Goal: Transaction & Acquisition: Purchase product/service

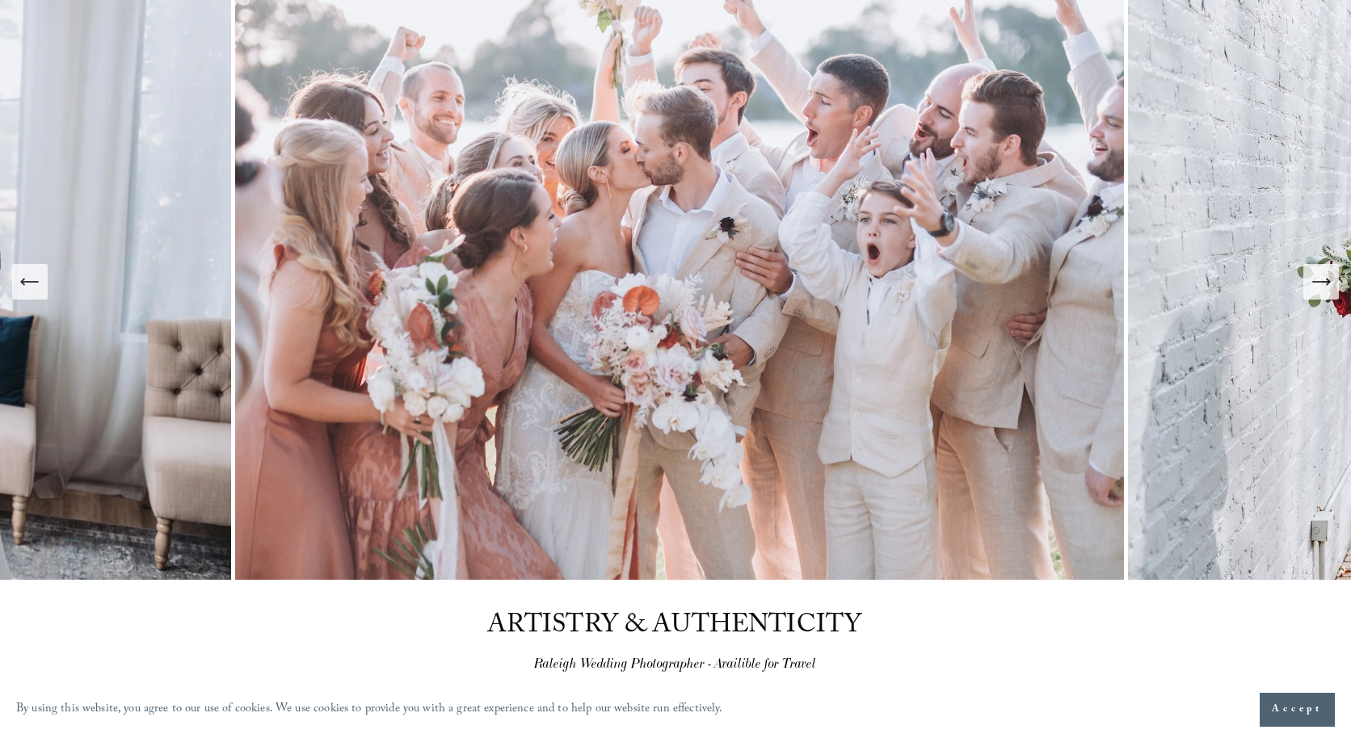
scroll to position [155, 0]
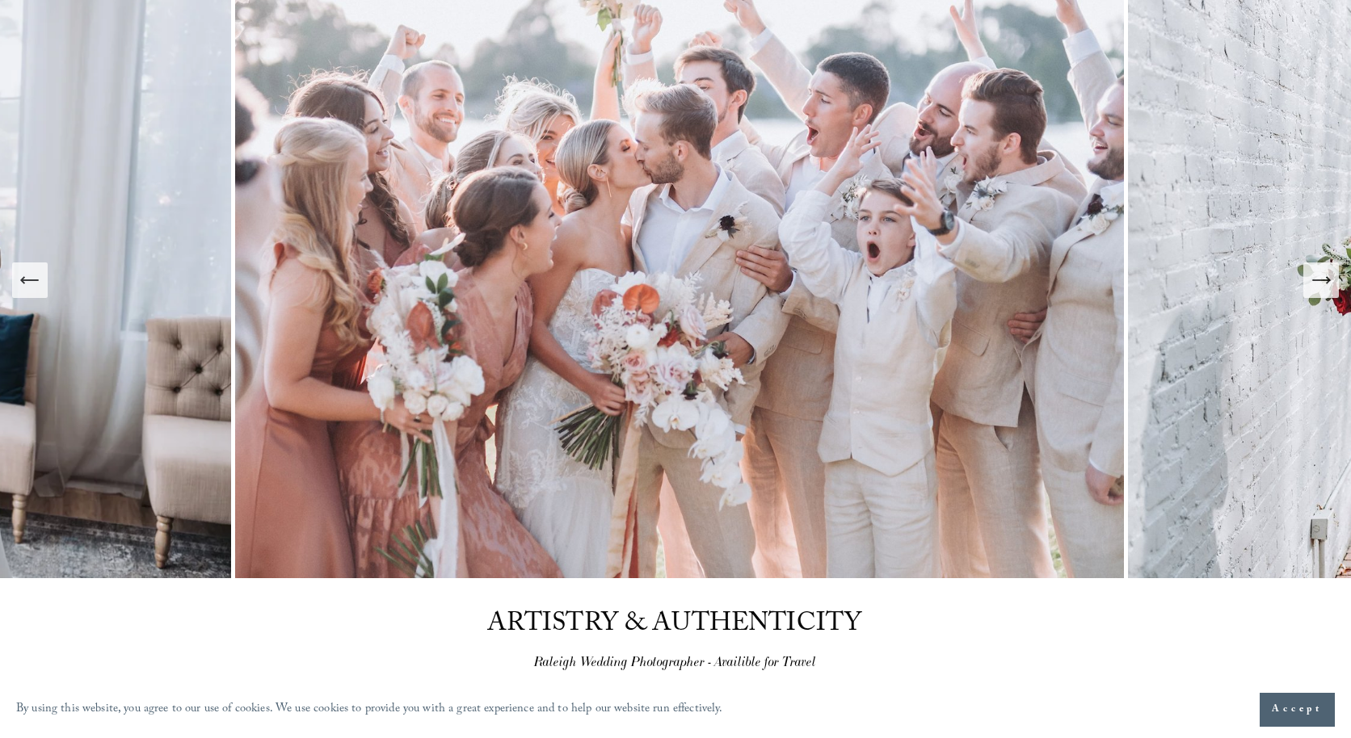
click at [1323, 270] on icon "Next Slide" at bounding box center [1321, 280] width 23 height 23
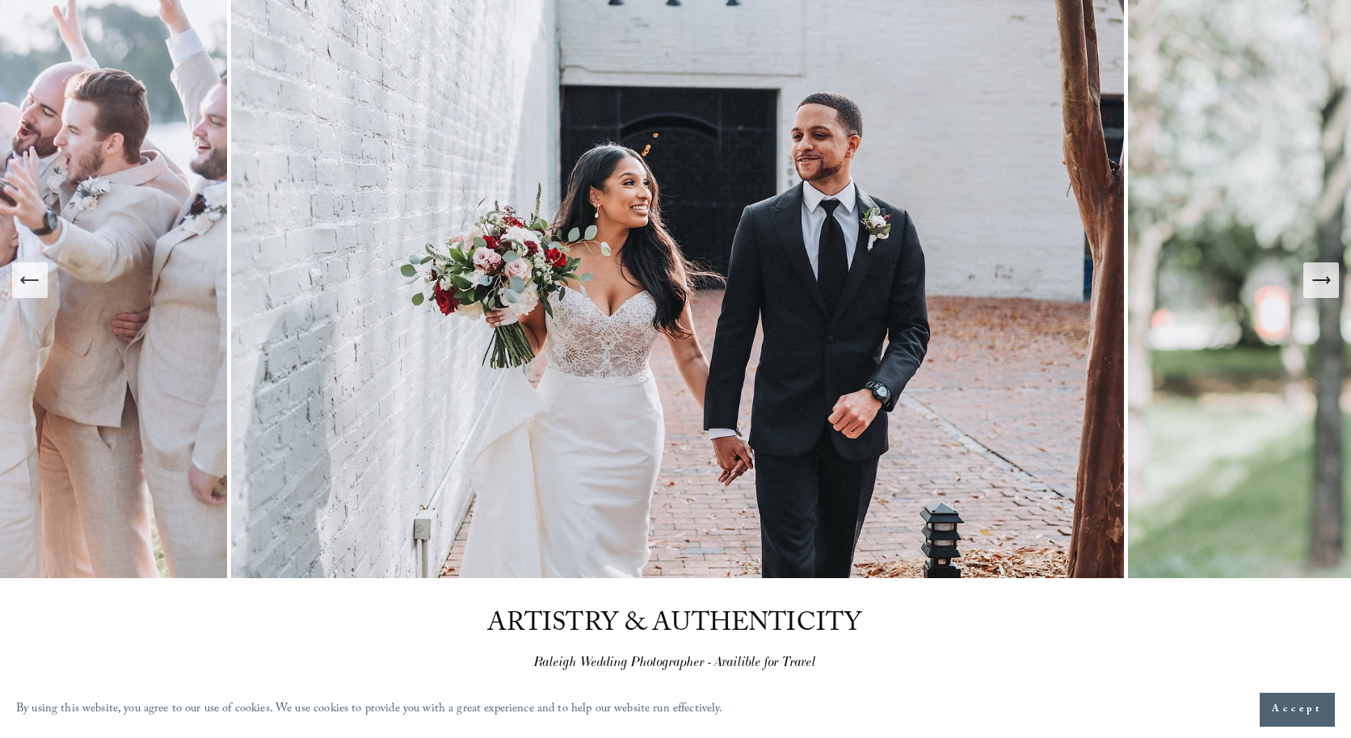
click at [1323, 270] on icon "Next Slide" at bounding box center [1321, 280] width 23 height 23
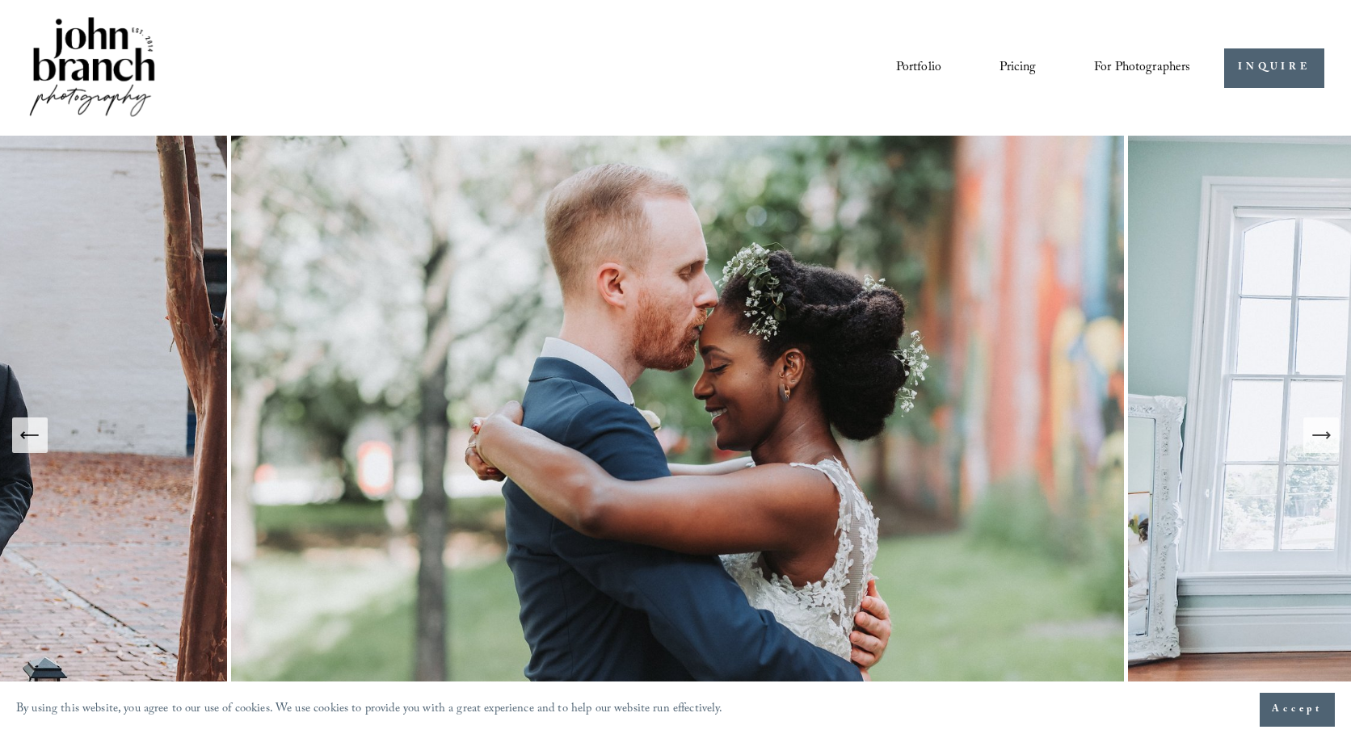
scroll to position [0, 0]
click at [1023, 71] on link "Pricing" at bounding box center [1017, 67] width 36 height 27
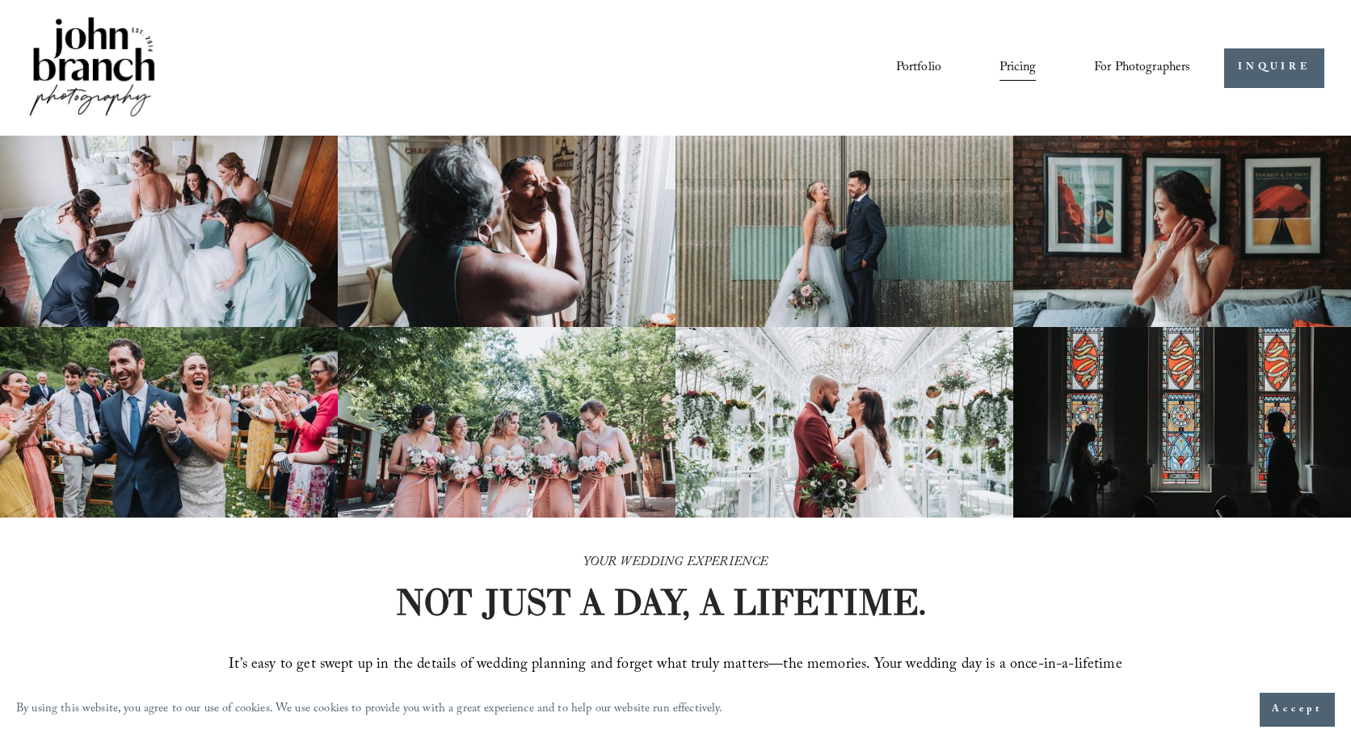
click at [0, 0] on span "Presets" at bounding box center [0, 0] width 0 height 0
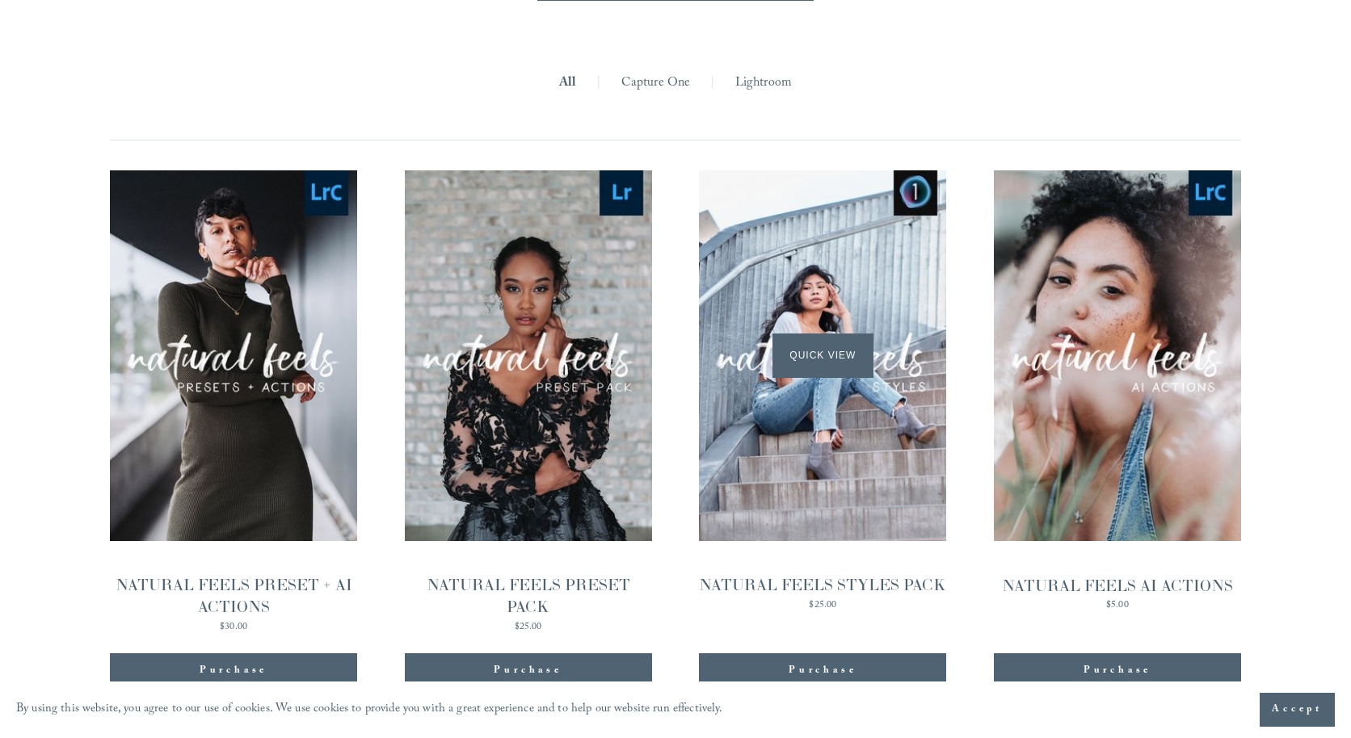
scroll to position [1566, 0]
click at [250, 334] on span "Quick View" at bounding box center [233, 356] width 101 height 44
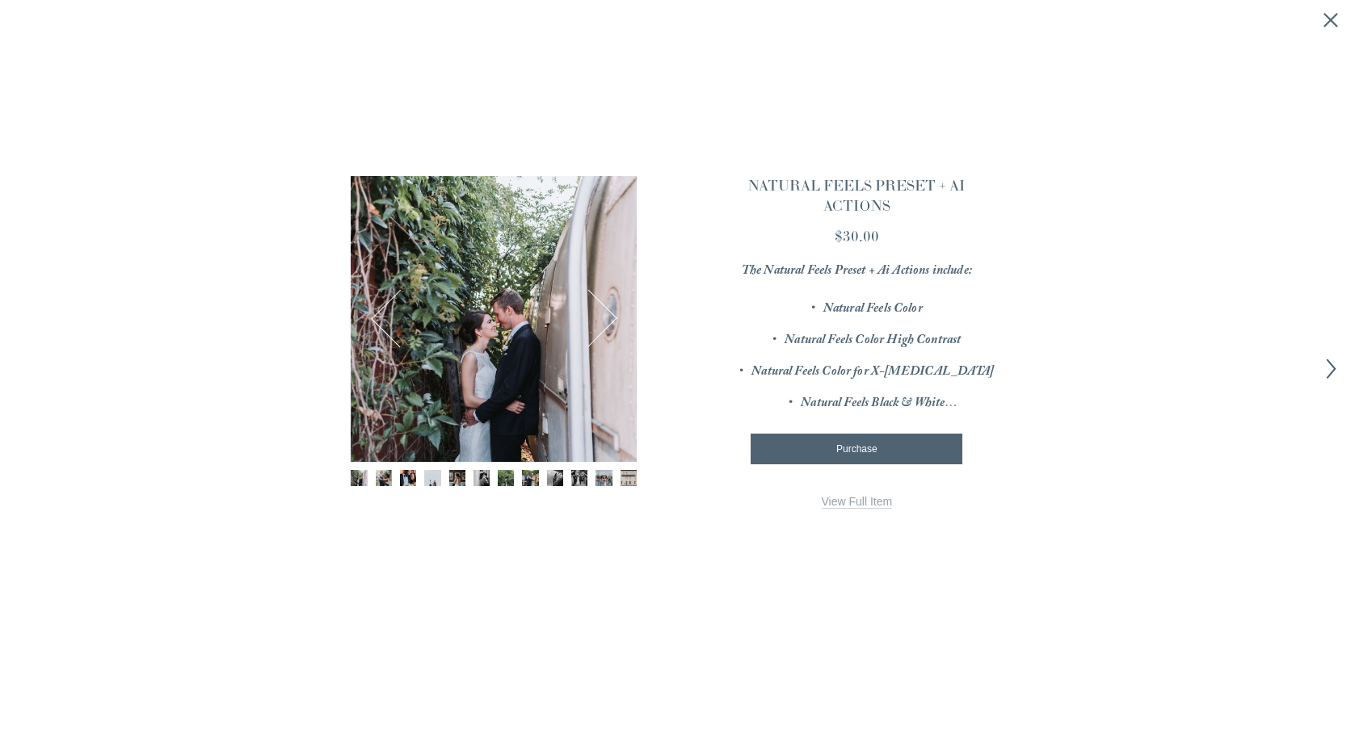
click at [601, 321] on button "Next" at bounding box center [588, 319] width 57 height 57
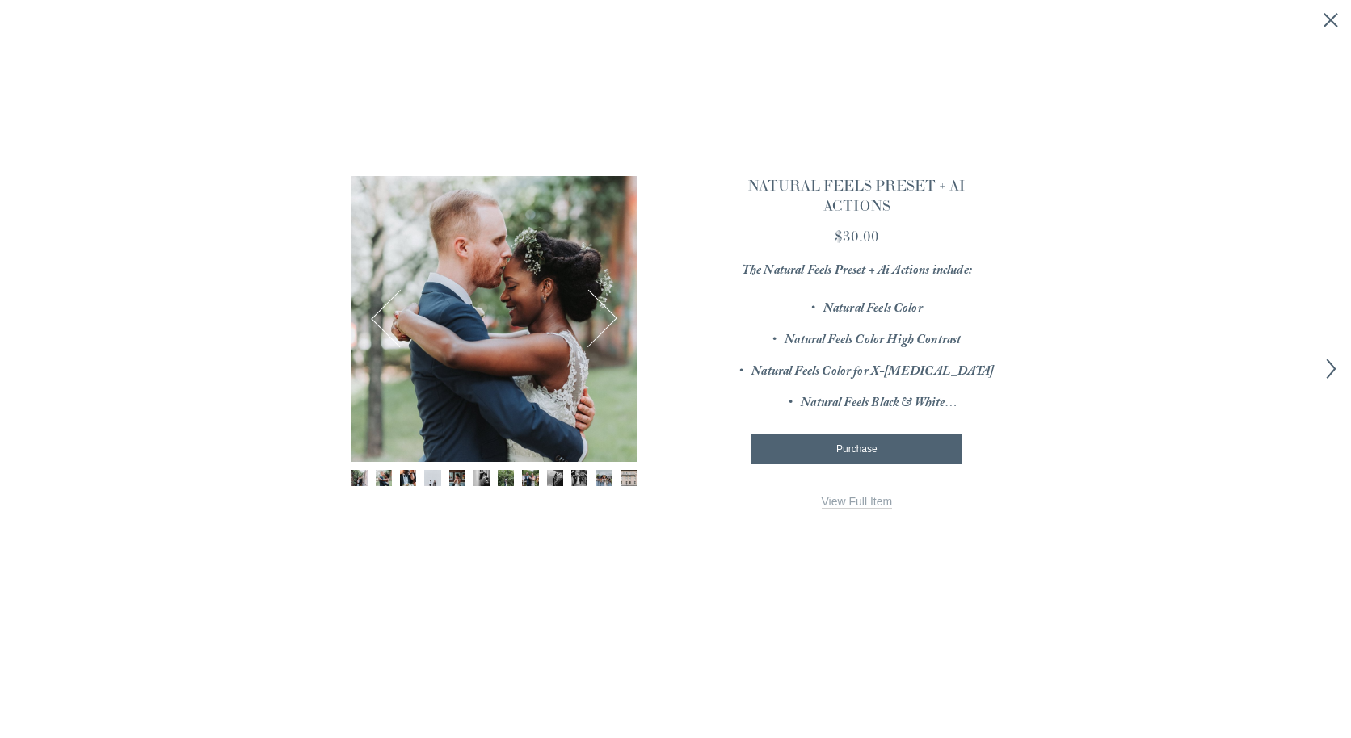
click at [601, 321] on button "Next" at bounding box center [588, 319] width 57 height 57
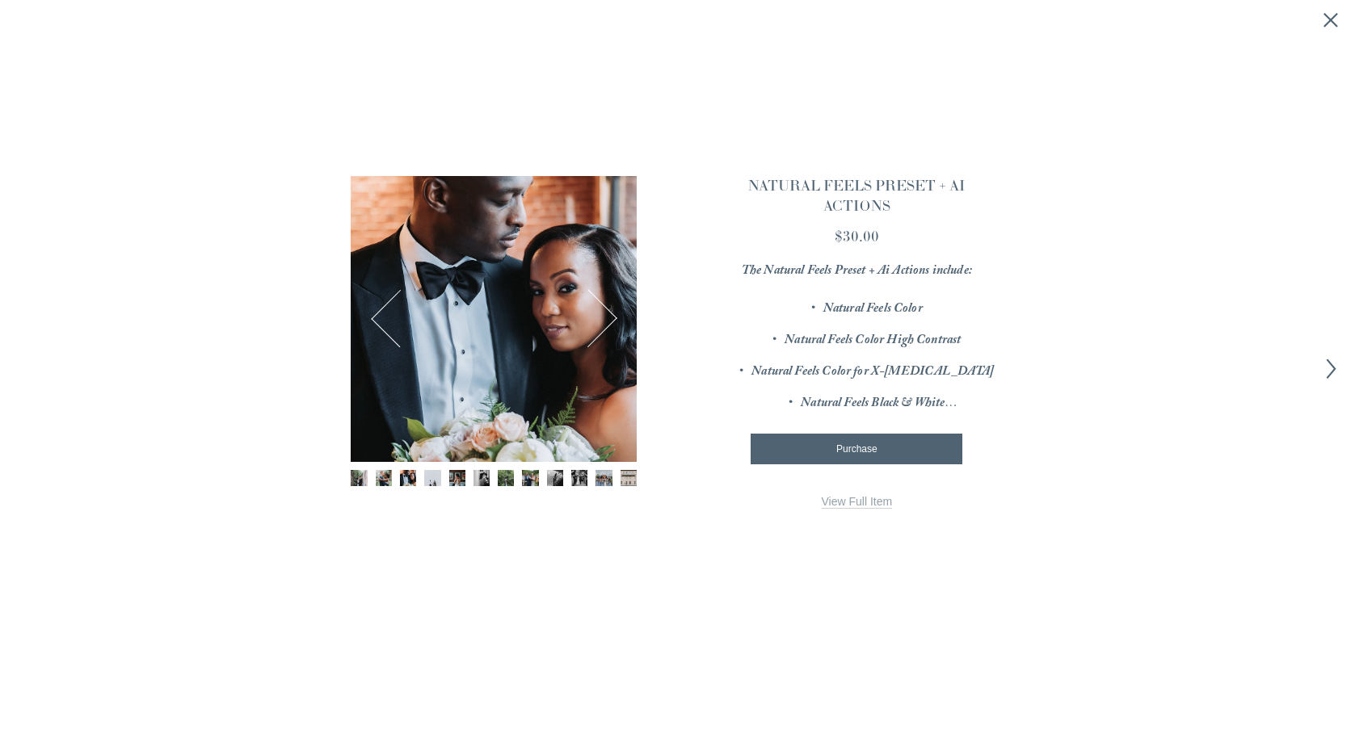
click at [601, 321] on button "Next" at bounding box center [588, 319] width 57 height 57
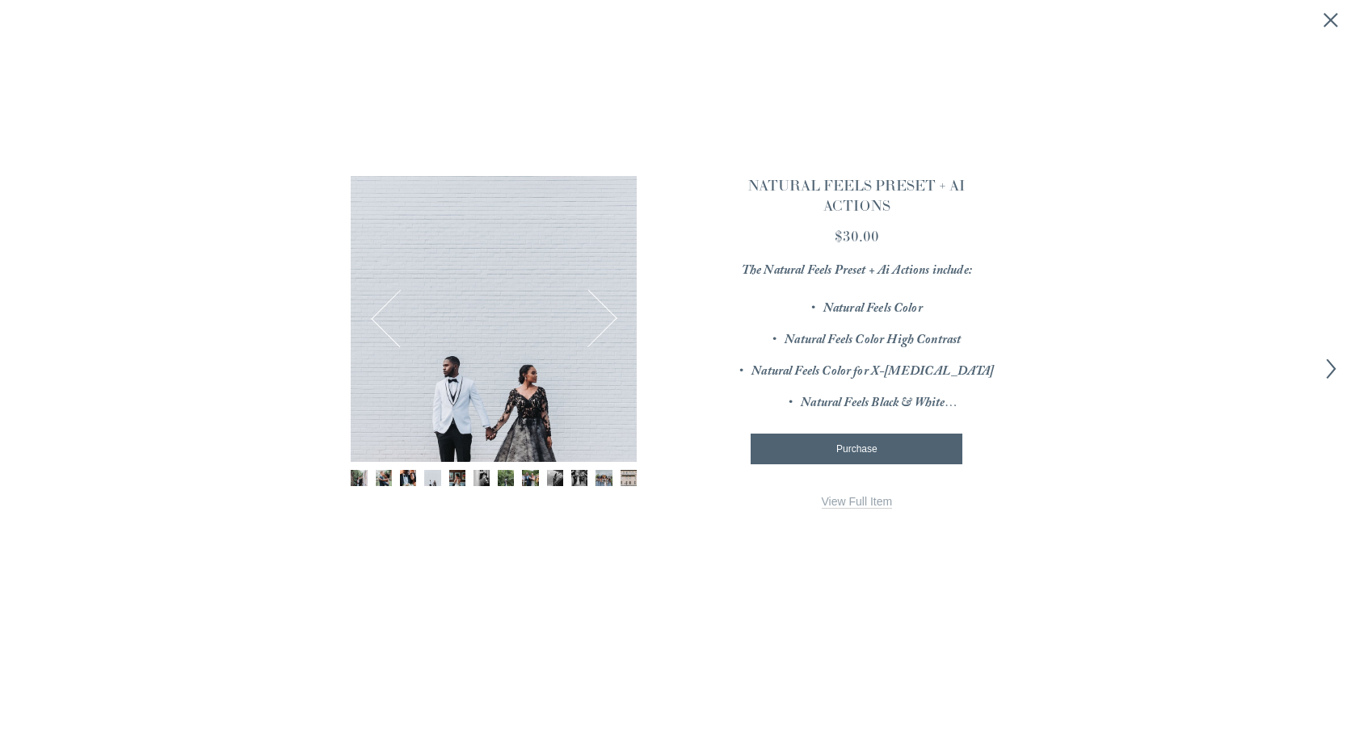
click at [601, 321] on button "Next" at bounding box center [588, 319] width 57 height 57
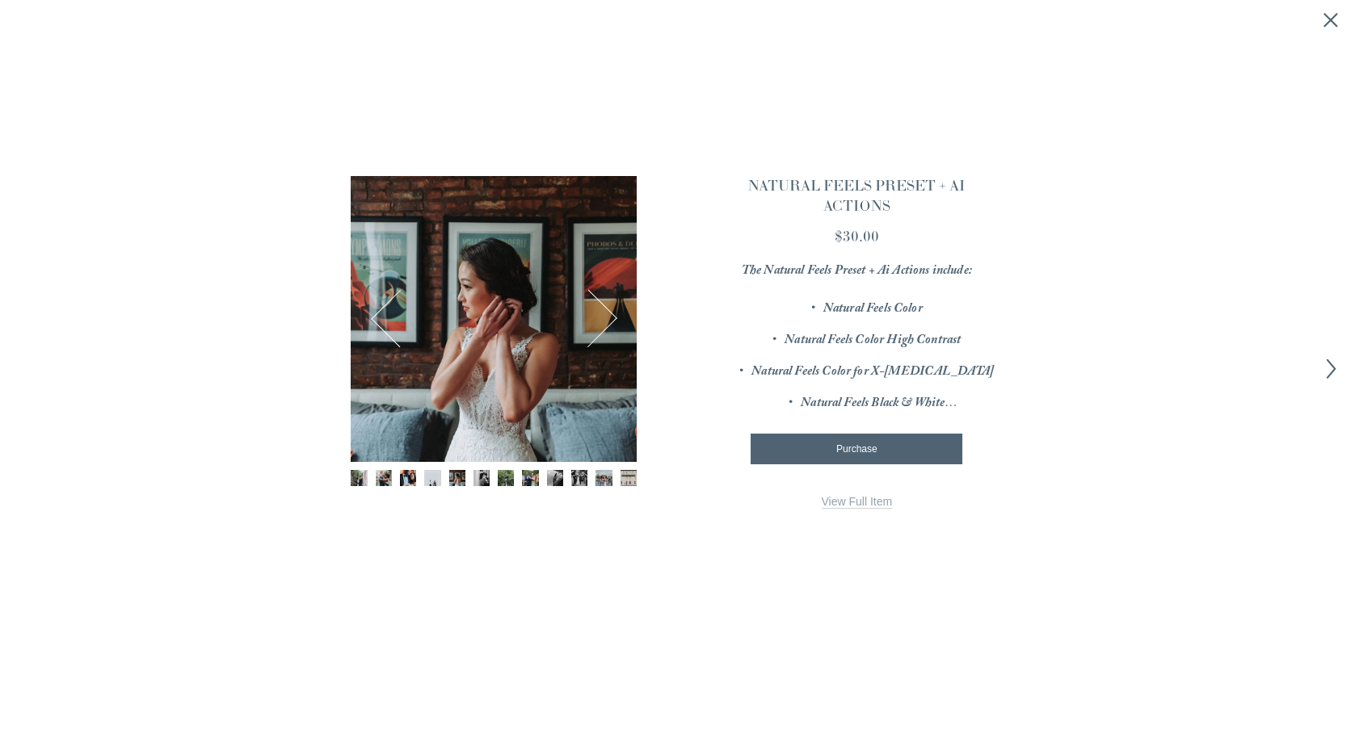
click at [601, 321] on button "Next" at bounding box center [588, 319] width 57 height 57
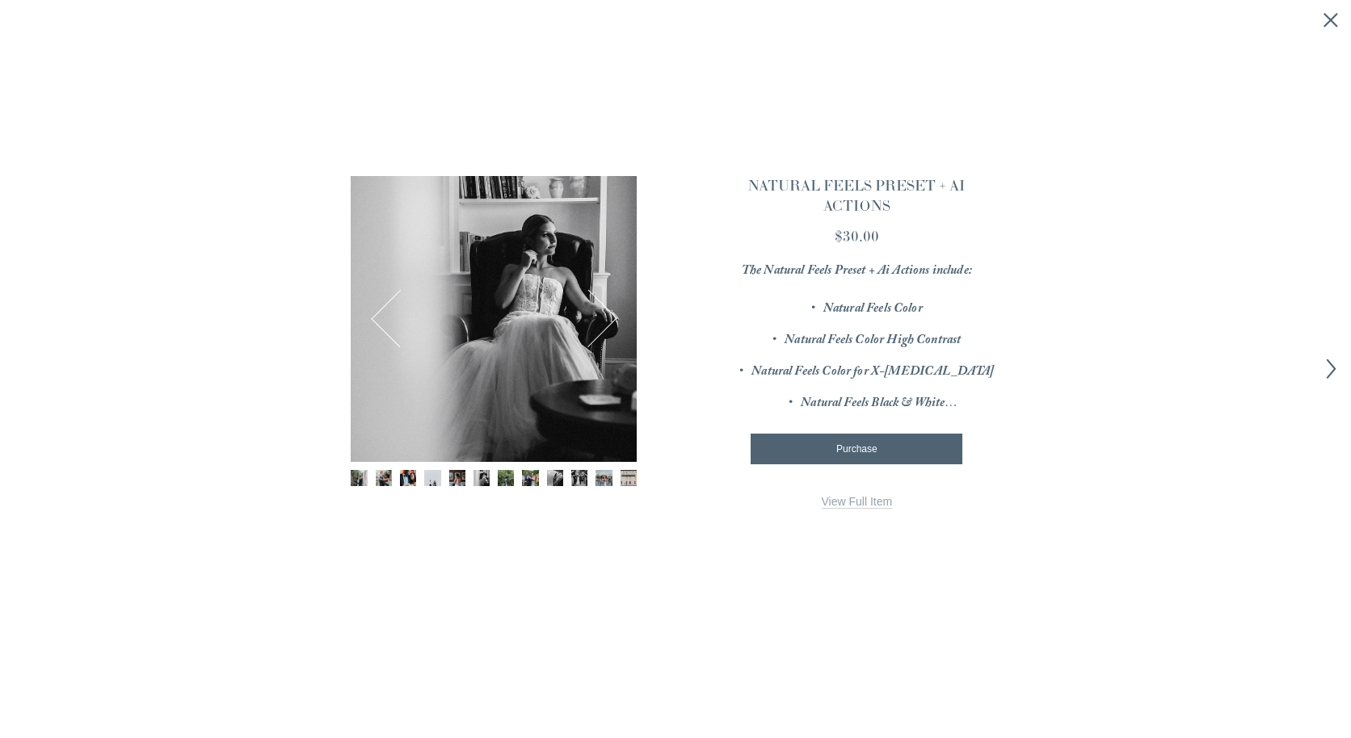
click at [602, 333] on button "Next" at bounding box center [588, 319] width 57 height 57
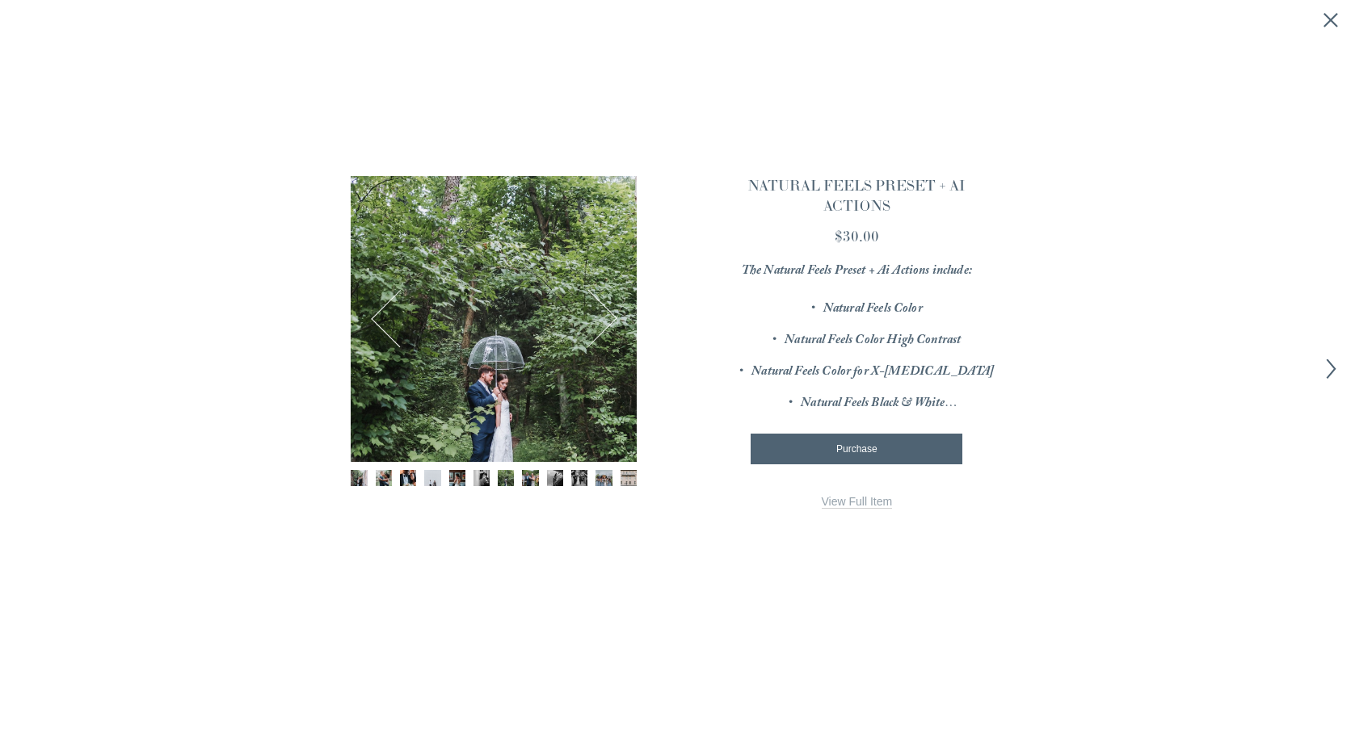
click at [602, 333] on button "Next" at bounding box center [588, 319] width 57 height 57
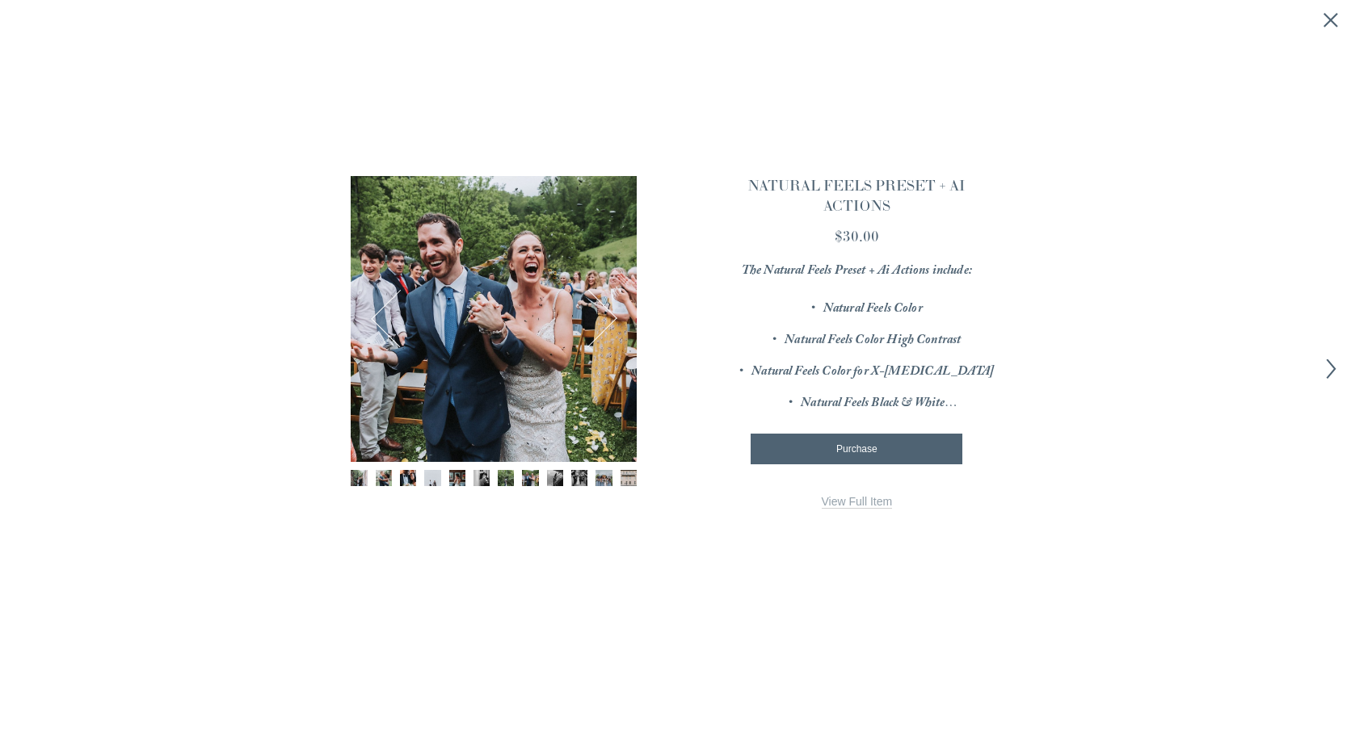
click at [868, 495] on link "View Full Item" at bounding box center [857, 502] width 71 height 14
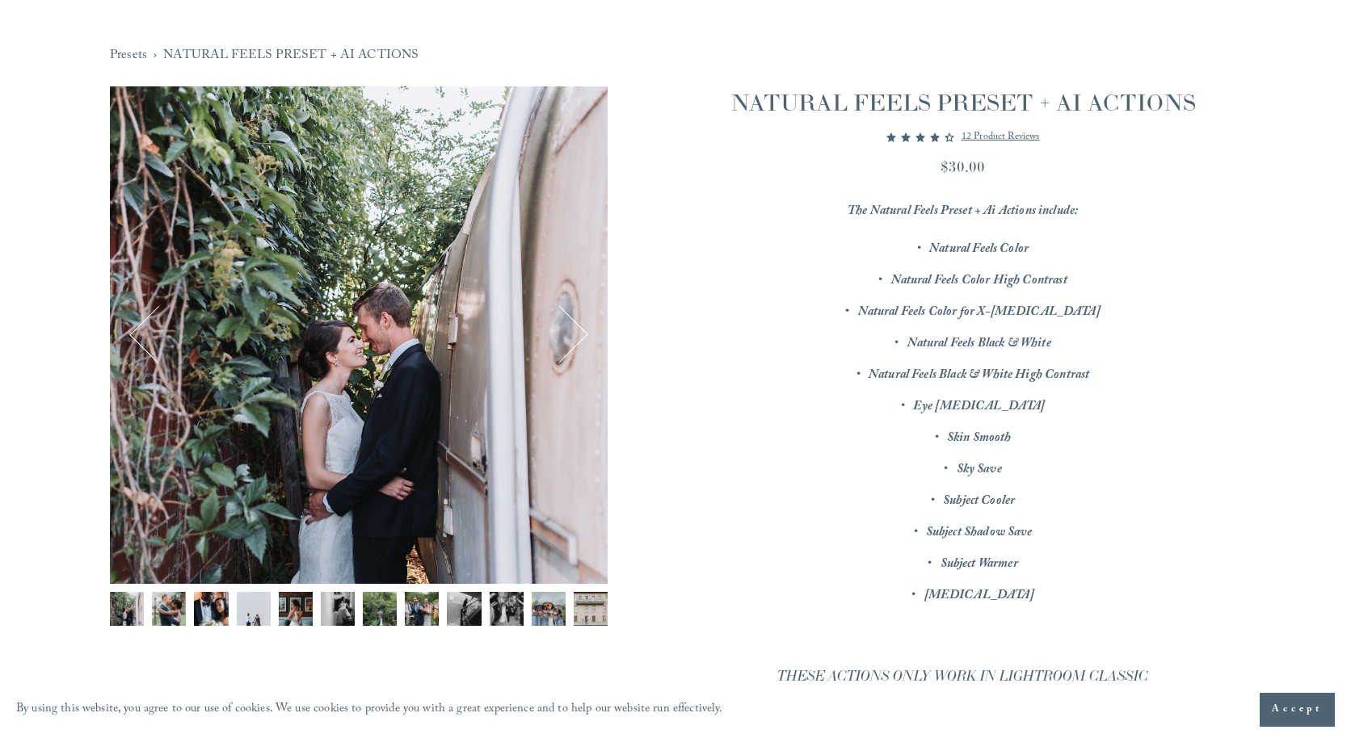
scroll to position [135, 0]
click at [561, 335] on button "Next" at bounding box center [559, 333] width 57 height 57
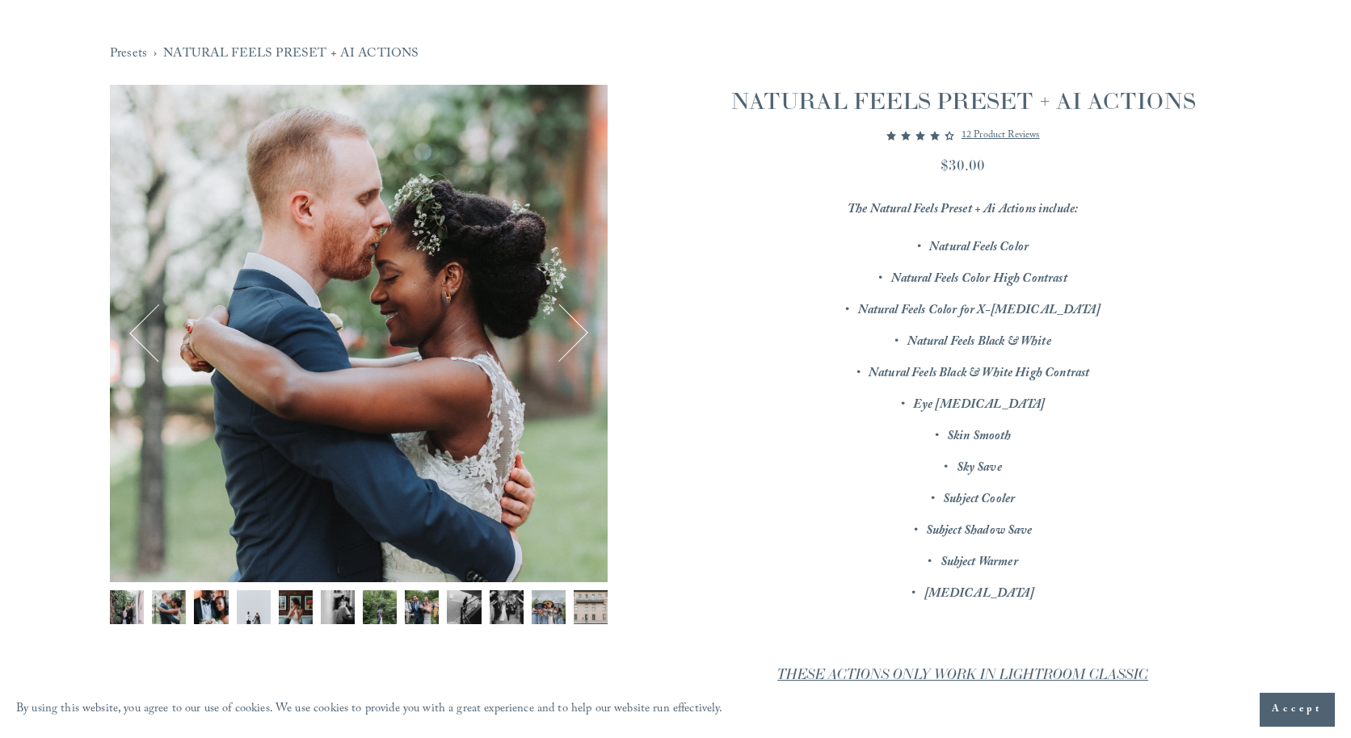
click at [561, 335] on button "Next" at bounding box center [559, 333] width 57 height 57
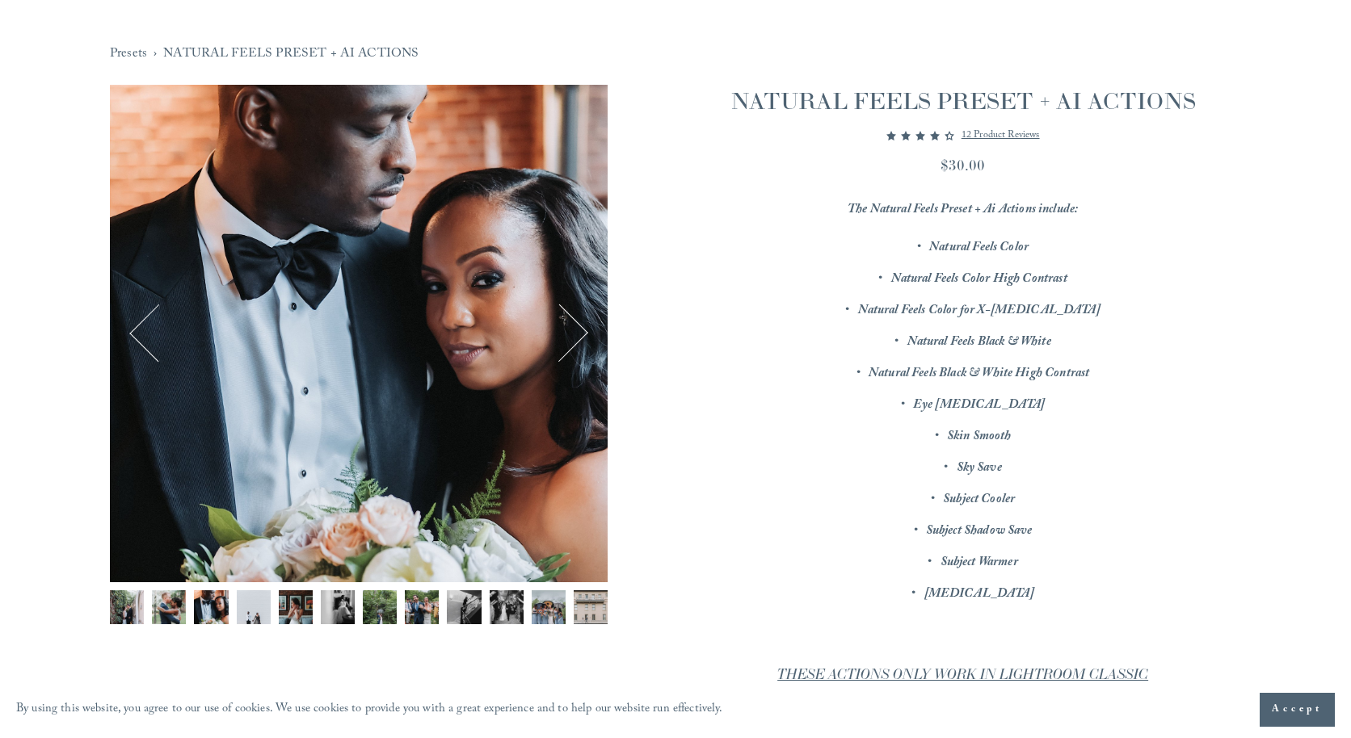
click at [561, 335] on button "Next" at bounding box center [559, 333] width 57 height 57
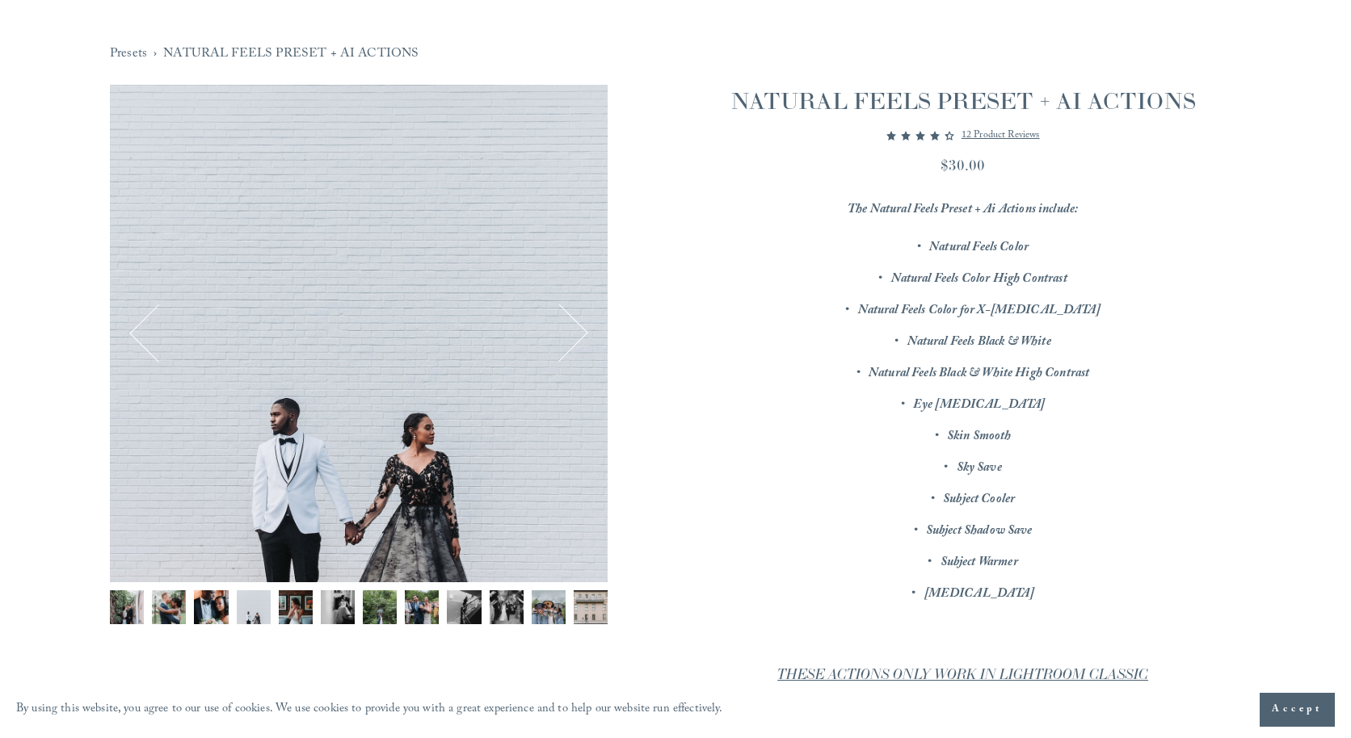
click at [561, 335] on button "Next" at bounding box center [559, 333] width 57 height 57
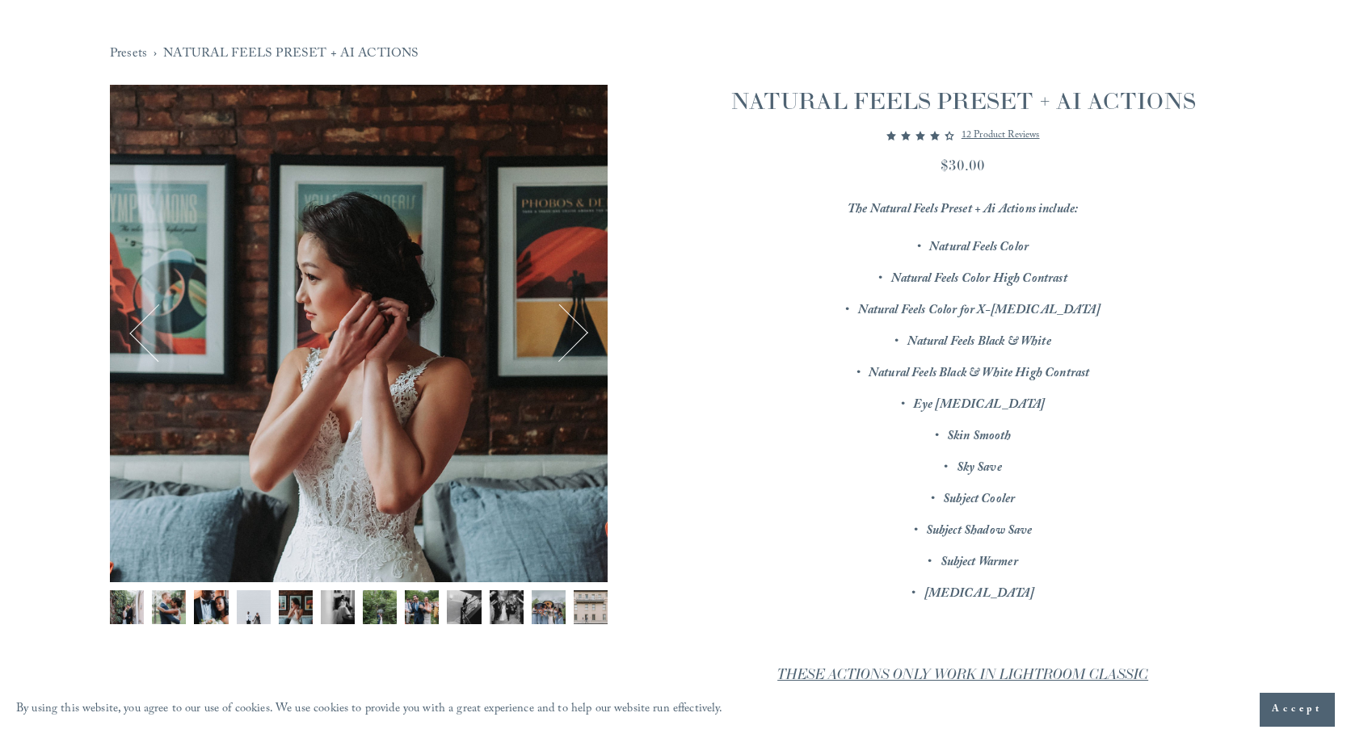
click at [561, 335] on button "Next" at bounding box center [559, 333] width 57 height 57
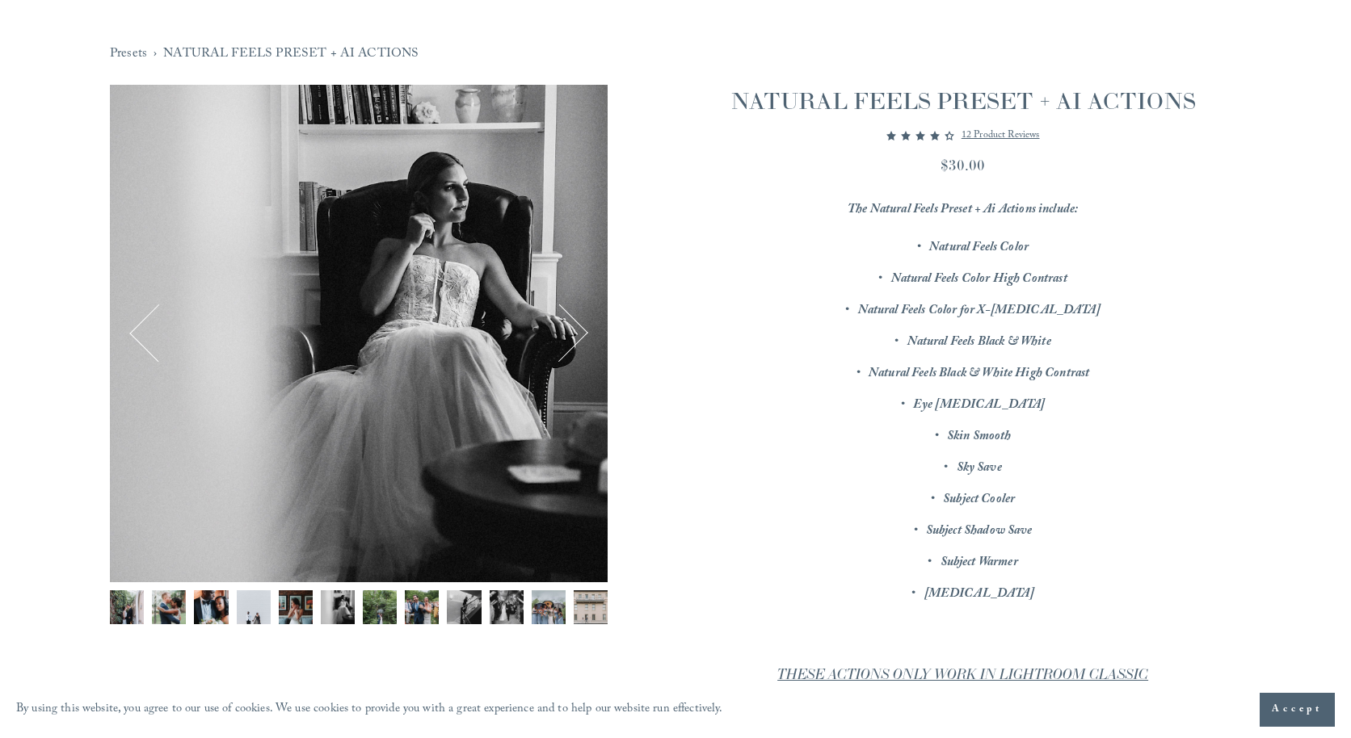
click at [561, 335] on button "Next" at bounding box center [559, 333] width 57 height 57
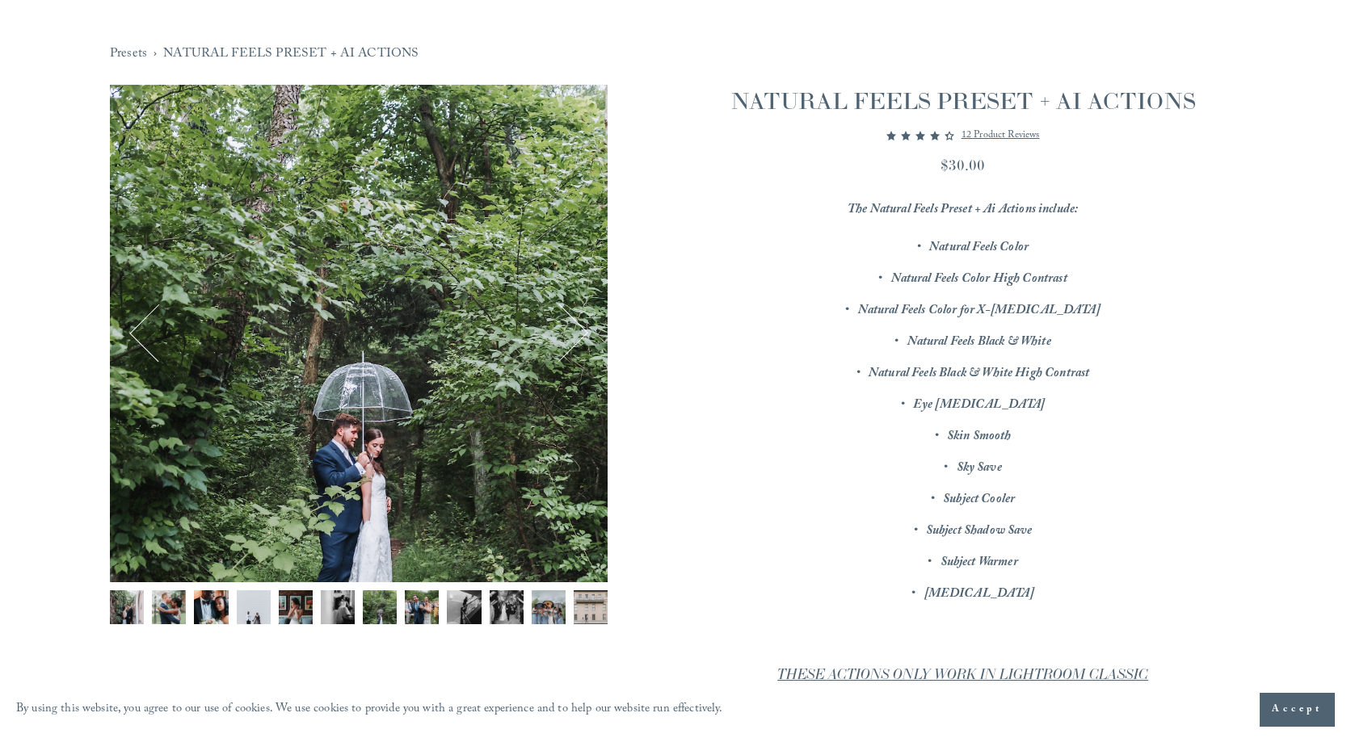
click at [561, 335] on button "Next" at bounding box center [559, 333] width 57 height 57
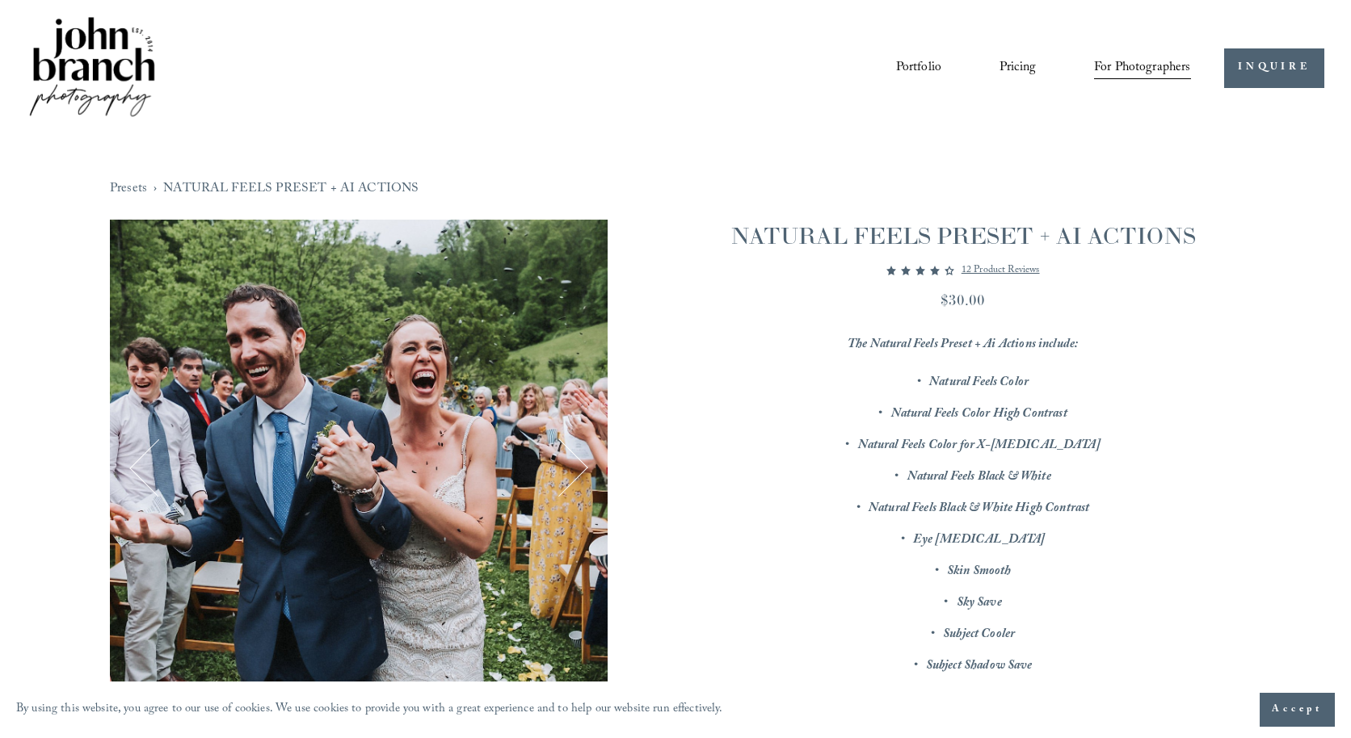
scroll to position [0, 0]
